Goal: Navigation & Orientation: Find specific page/section

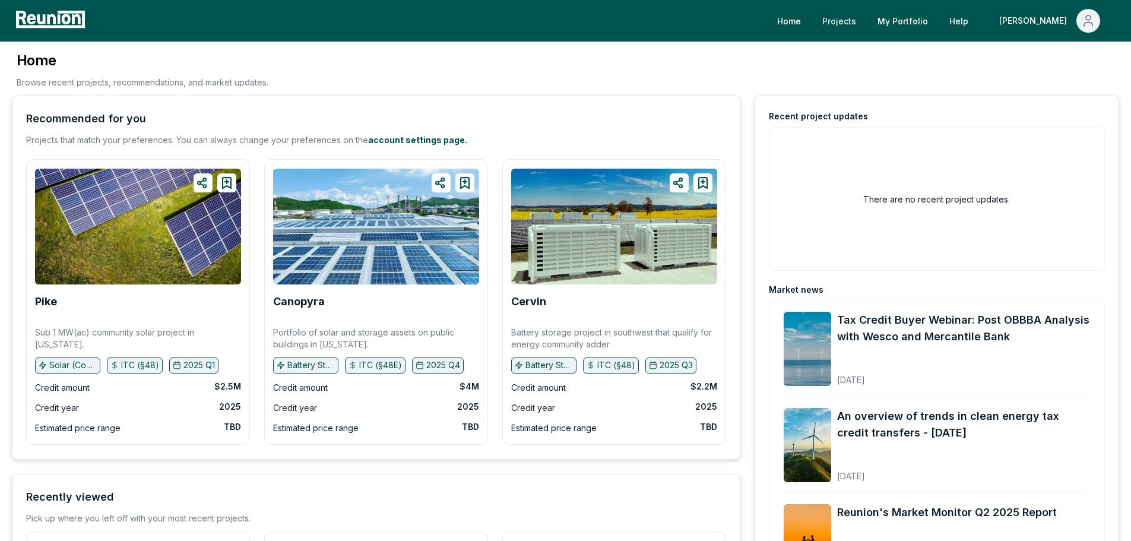
click at [865, 20] on link "Projects" at bounding box center [839, 21] width 53 height 24
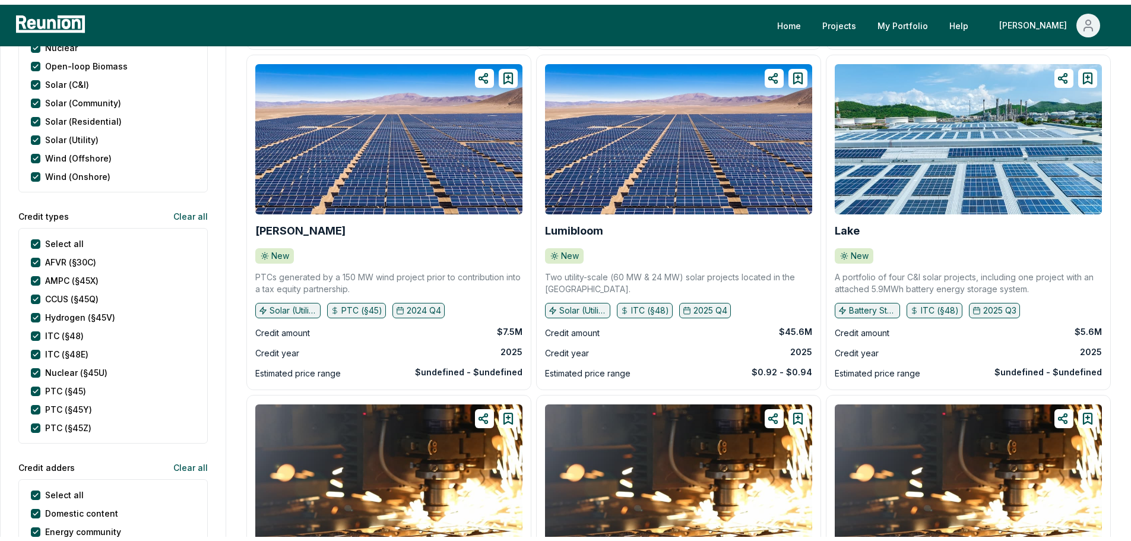
scroll to position [458, 0]
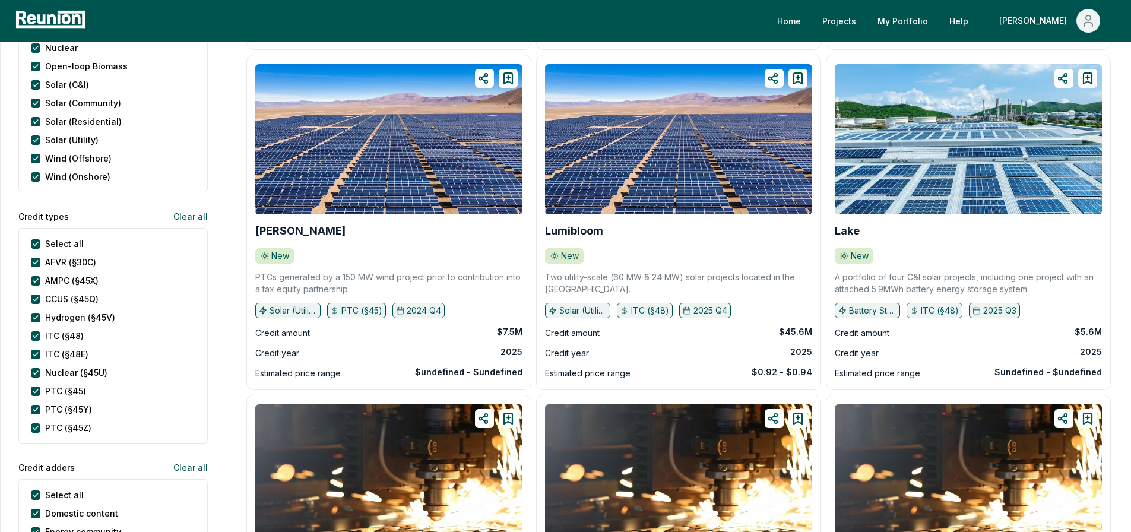
click at [183, 219] on button "Clear all" at bounding box center [186, 216] width 44 height 24
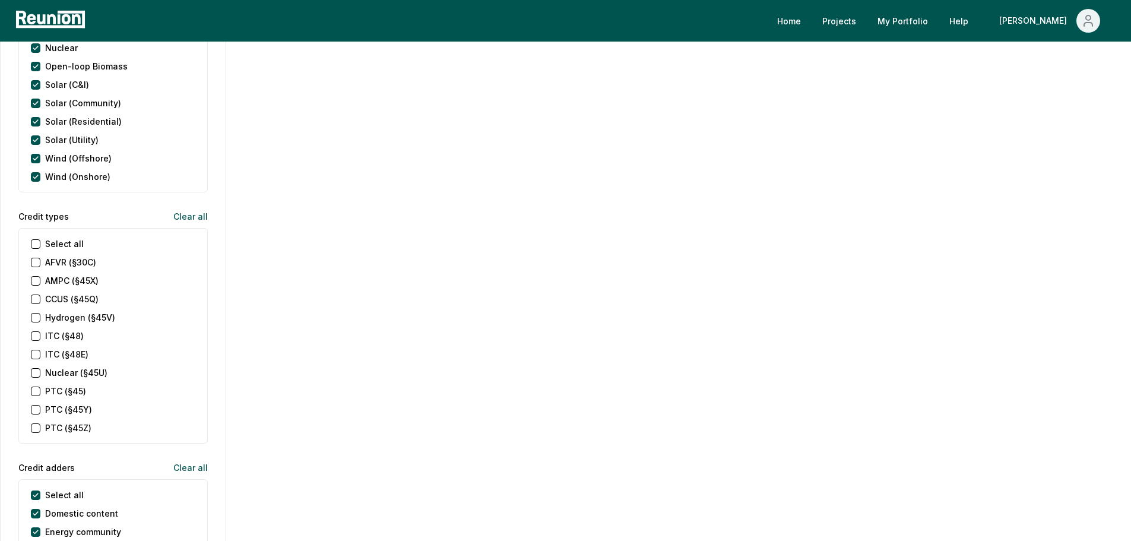
click at [38, 357] on \(§48E\) "ITC (§48E)" at bounding box center [35, 354] width 9 height 9
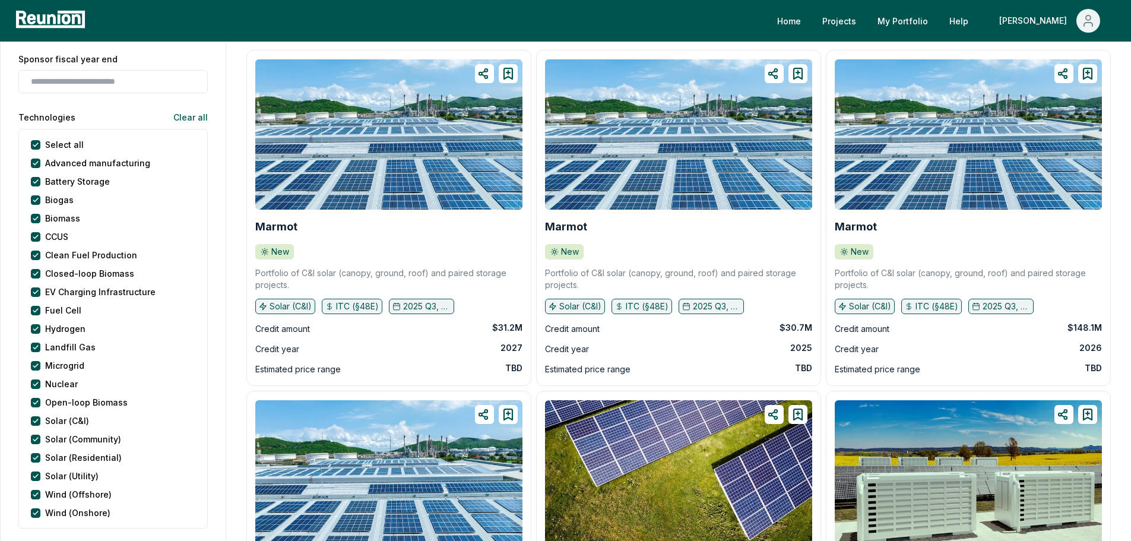
scroll to position [0, 0]
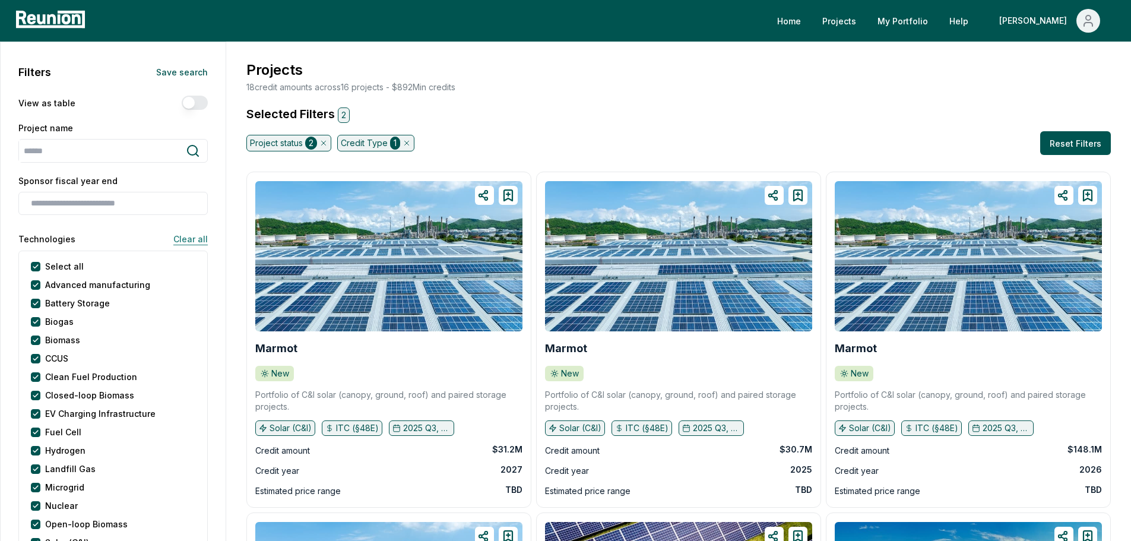
click at [175, 241] on button "Clear all" at bounding box center [186, 239] width 44 height 24
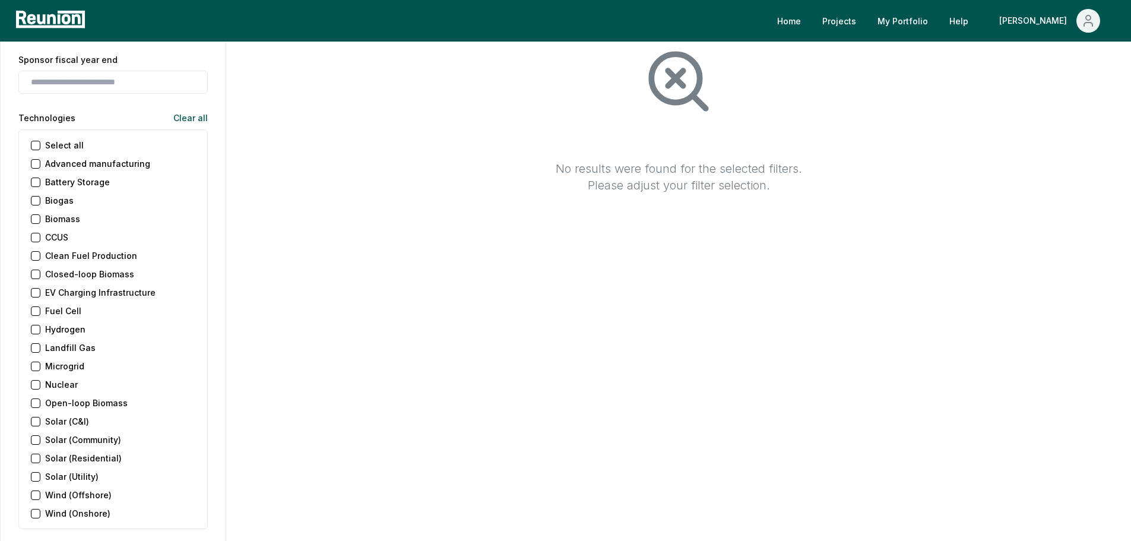
scroll to position [237, 0]
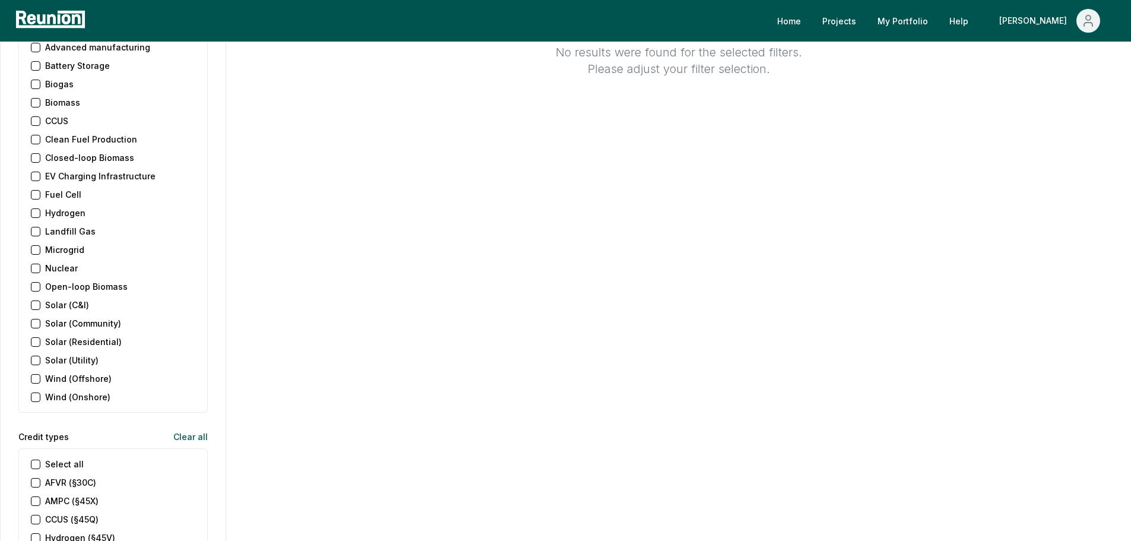
click at [37, 303] on \(C\&I\) "Solar (C&I)" at bounding box center [35, 304] width 9 height 9
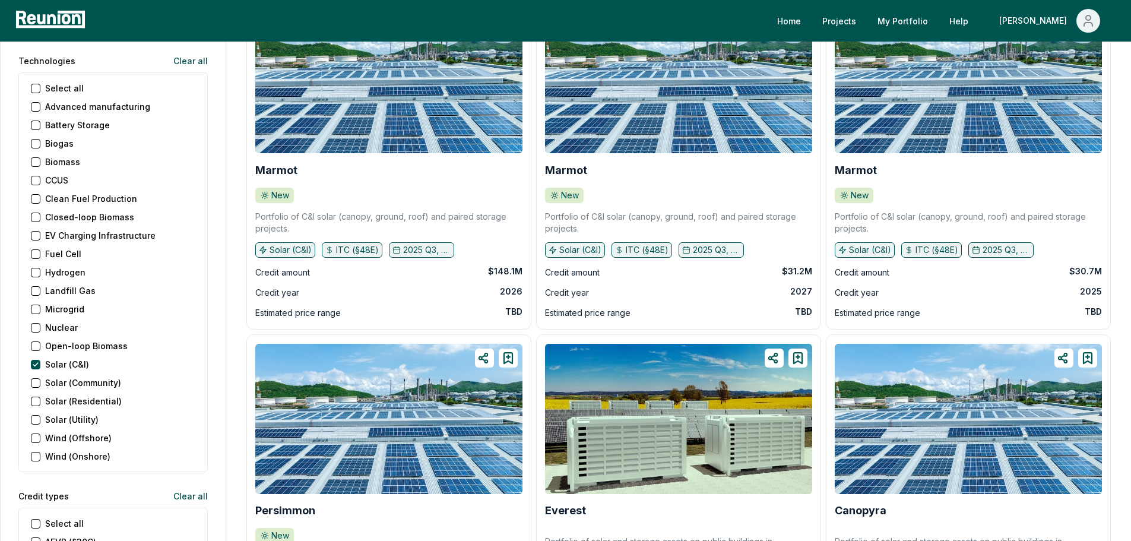
scroll to position [119, 0]
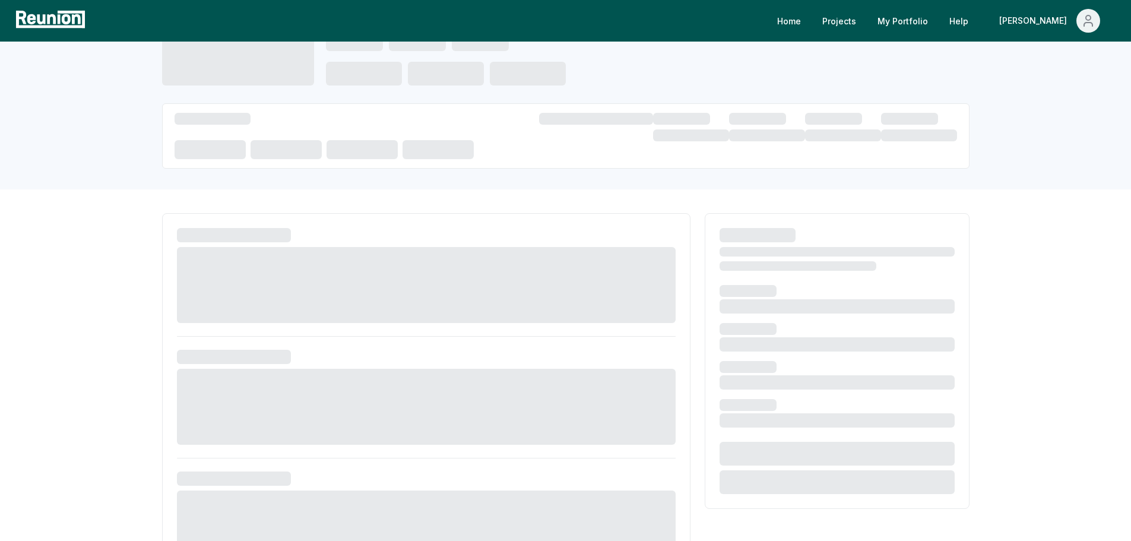
scroll to position [155, 0]
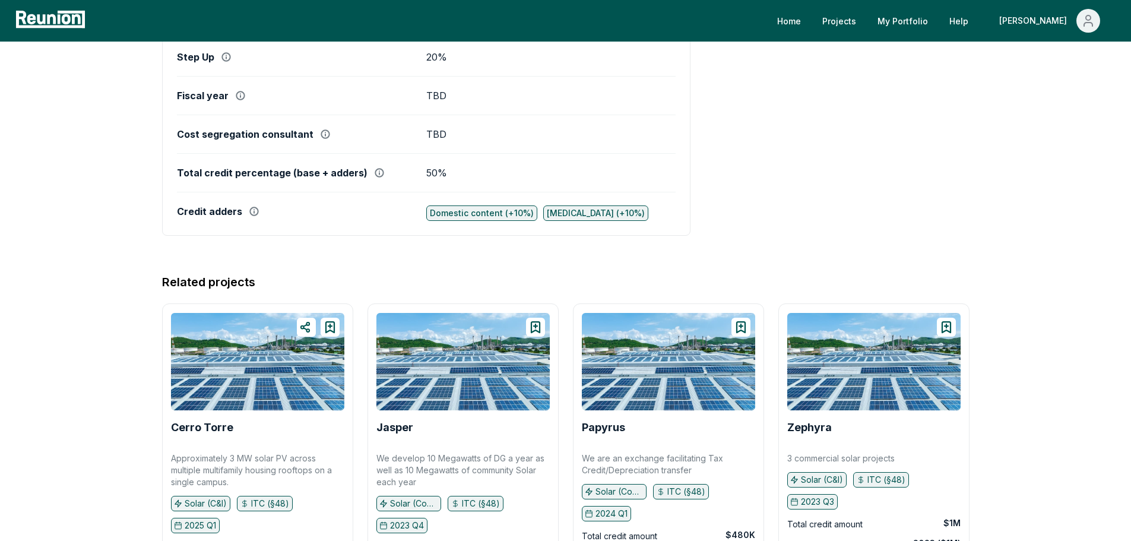
scroll to position [890, 0]
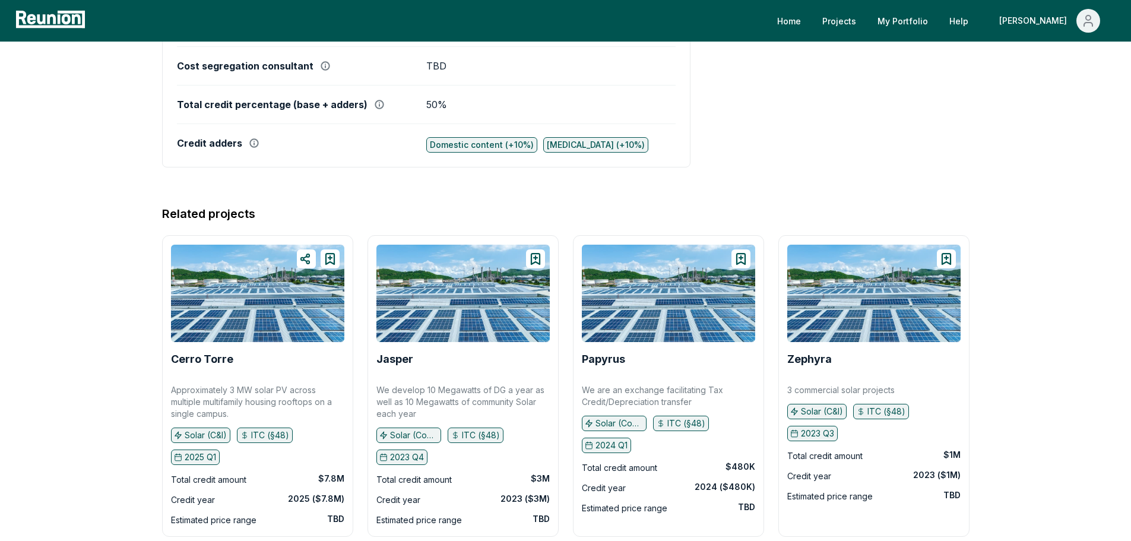
click at [224, 404] on p "Approximately 3 MW solar PV across multiple multifamily housing rooftops on a s…" at bounding box center [257, 402] width 173 height 36
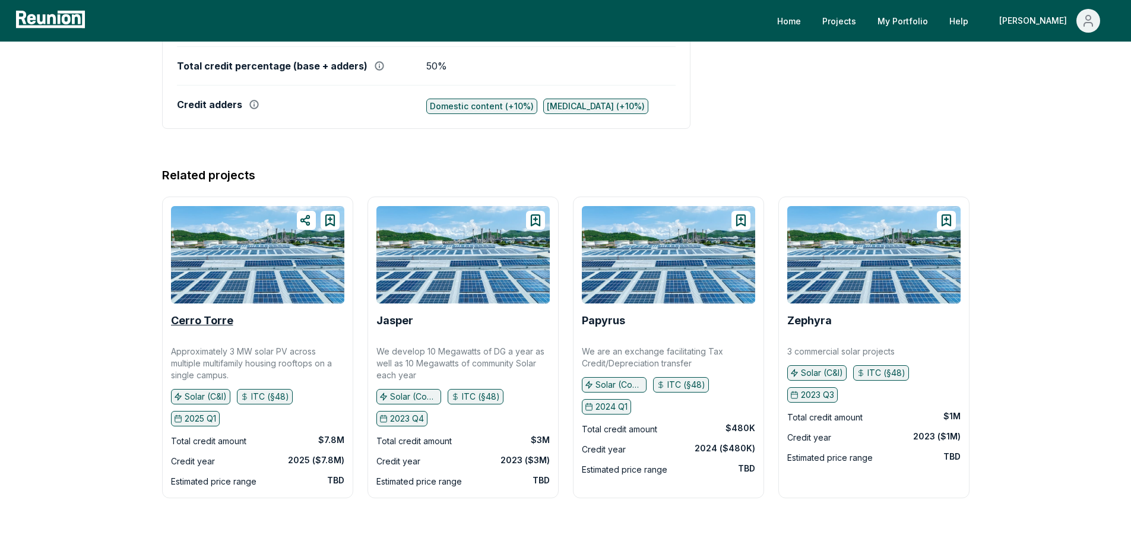
click at [200, 319] on b "Cerro Torre" at bounding box center [202, 320] width 62 height 12
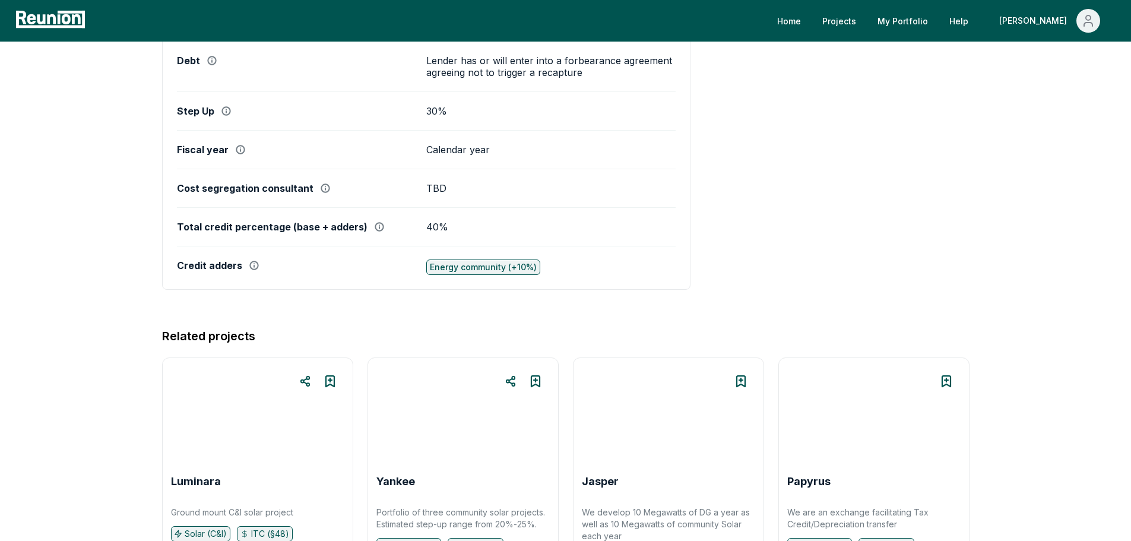
scroll to position [905, 0]
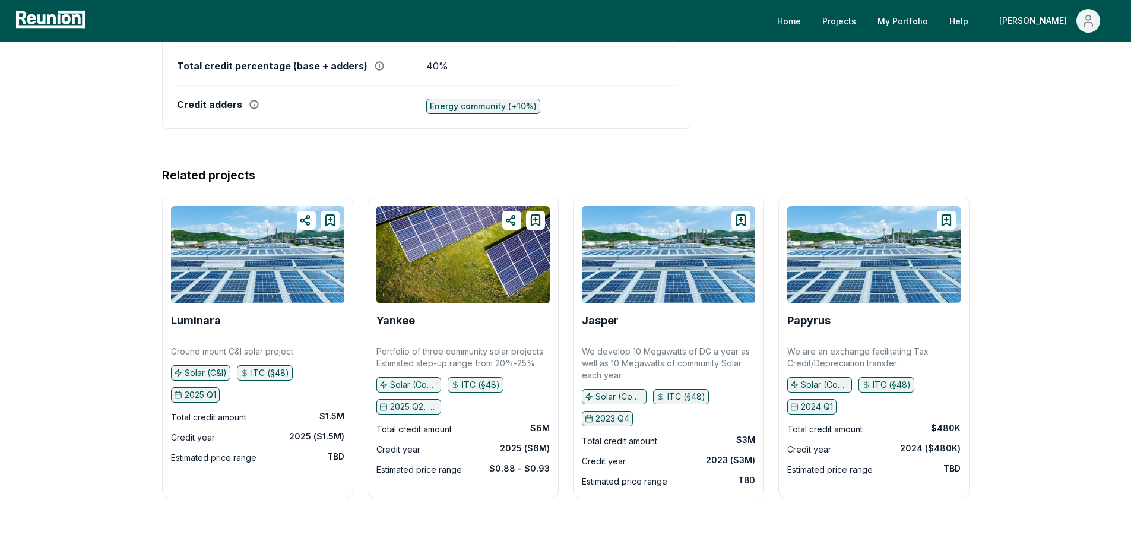
click at [822, 355] on p "We are an exchange facilitating Tax Credit/Depreciation transfer" at bounding box center [873, 357] width 173 height 24
click at [807, 306] on div "Papyrus We are an exchange facilitating Tax Credit/Depreciation transfer Solar …" at bounding box center [873, 341] width 173 height 271
click at [804, 331] on div "Papyrus We are an exchange facilitating Tax Credit/Depreciation transfer Solar …" at bounding box center [873, 341] width 173 height 271
click at [805, 327] on div "Papyrus" at bounding box center [873, 320] width 173 height 19
click at [805, 322] on b "Papyrus" at bounding box center [808, 320] width 43 height 12
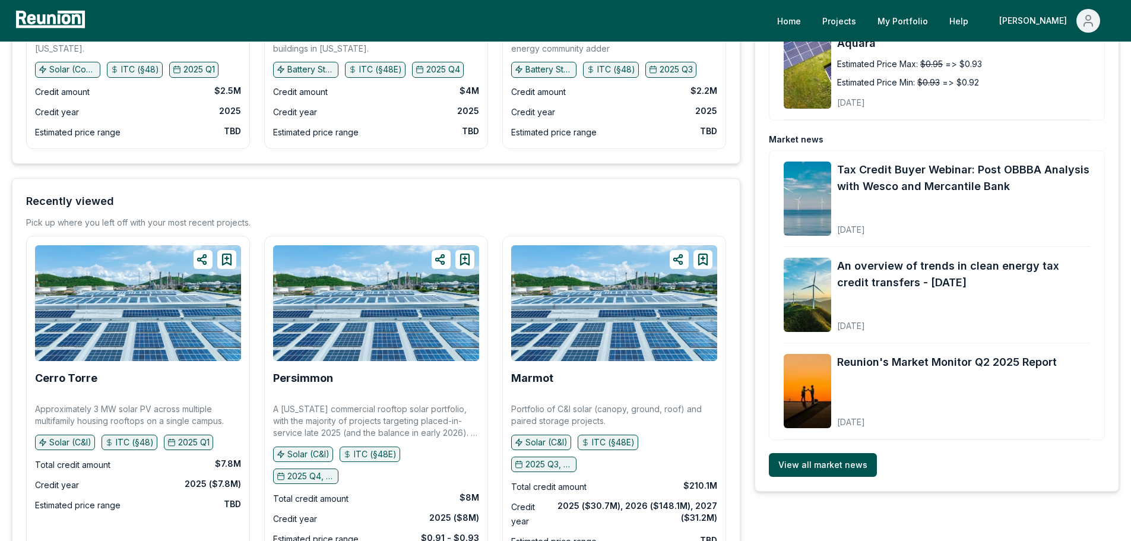
scroll to position [351, 0]
